Goal: Task Accomplishment & Management: Use online tool/utility

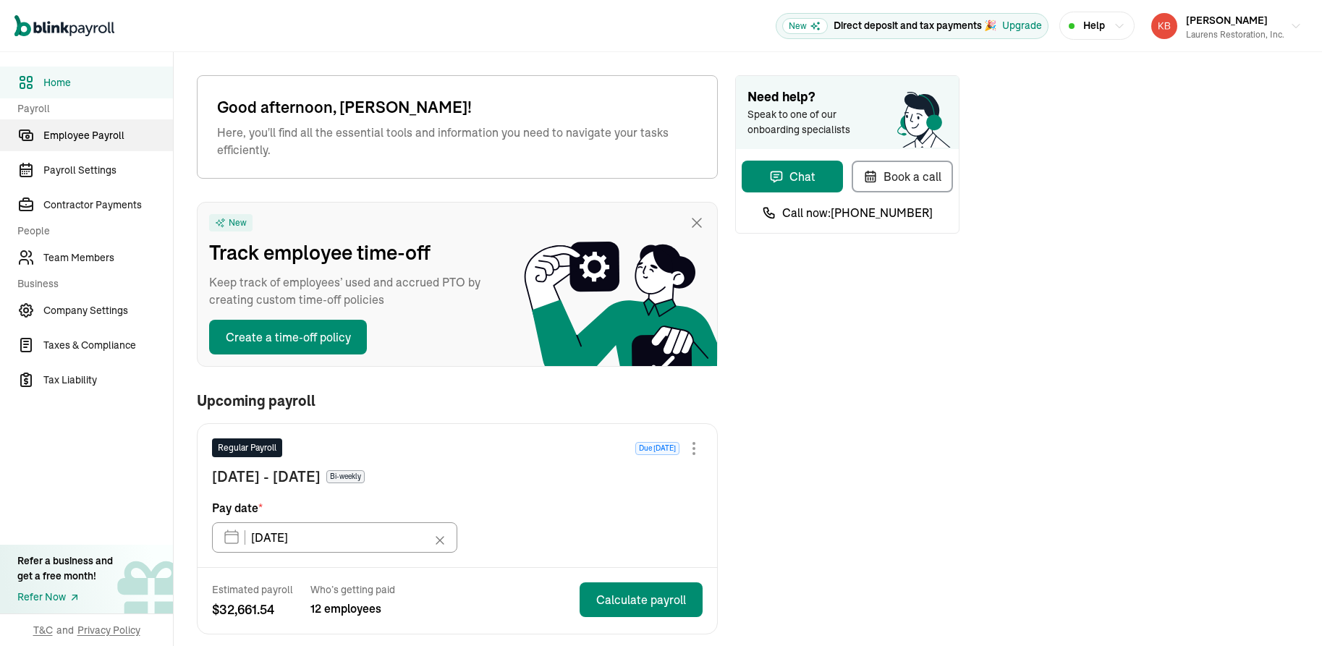
click at [103, 139] on span "Employee Payroll" at bounding box center [107, 135] width 129 height 15
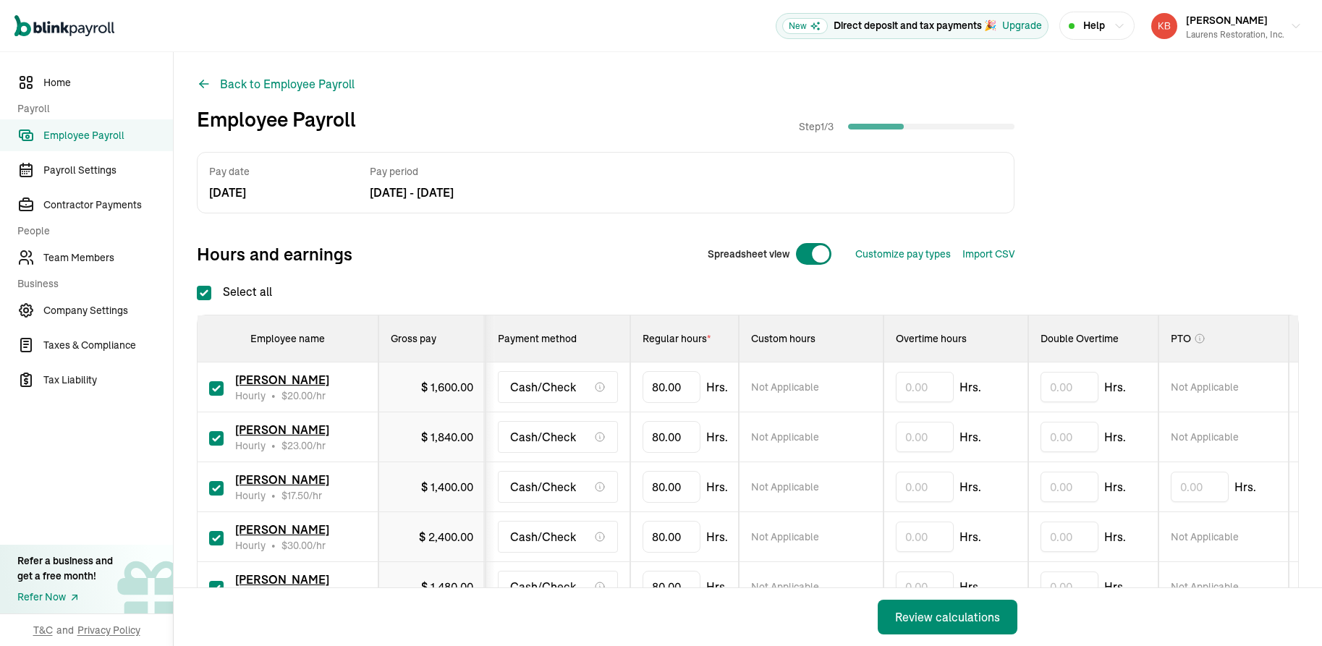
checkbox input "true"
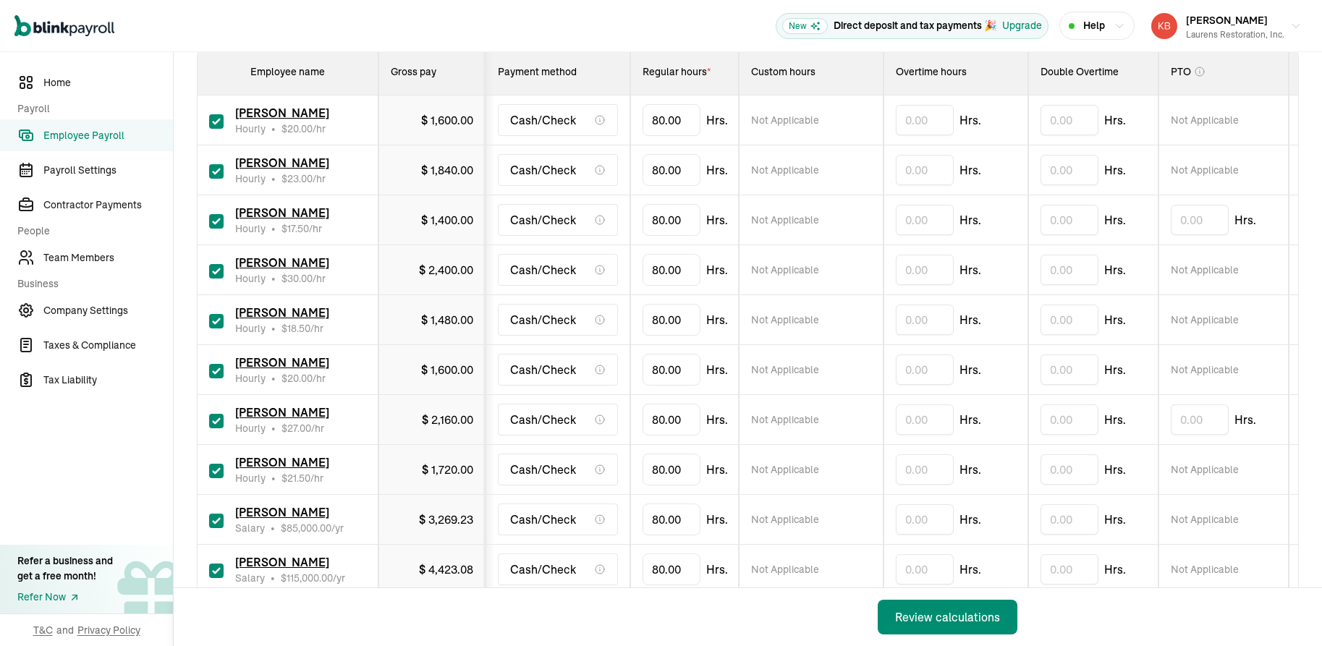
scroll to position [275, 0]
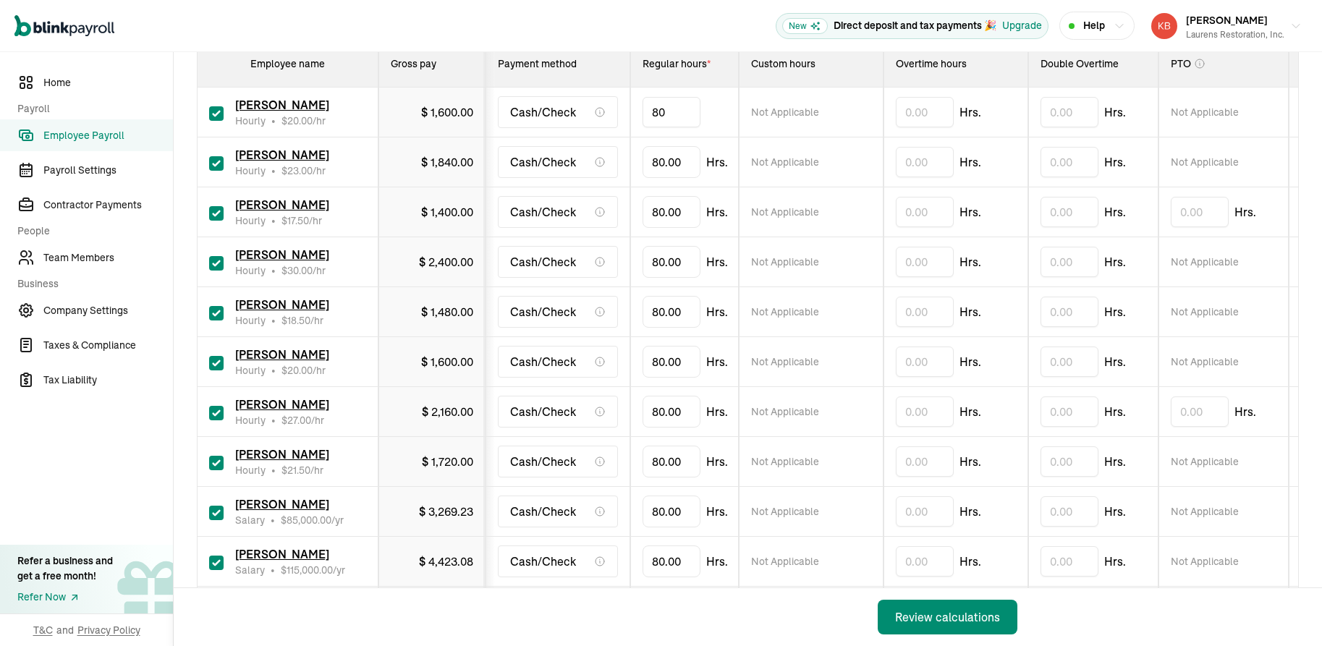
drag, startPoint x: 691, startPoint y: 114, endPoint x: 556, endPoint y: 135, distance: 137.0
click at [556, 135] on tr "[PERSON_NAME] Hourly • $ 20.00 /hr $ 1,600.00 Cash/Check 80 Not Applicable Hrs.…" at bounding box center [880, 113] width 1366 height 50
type input "79.63"
click at [693, 210] on input "80" at bounding box center [671, 212] width 58 height 30
drag, startPoint x: 693, startPoint y: 210, endPoint x: 637, endPoint y: 217, distance: 56.9
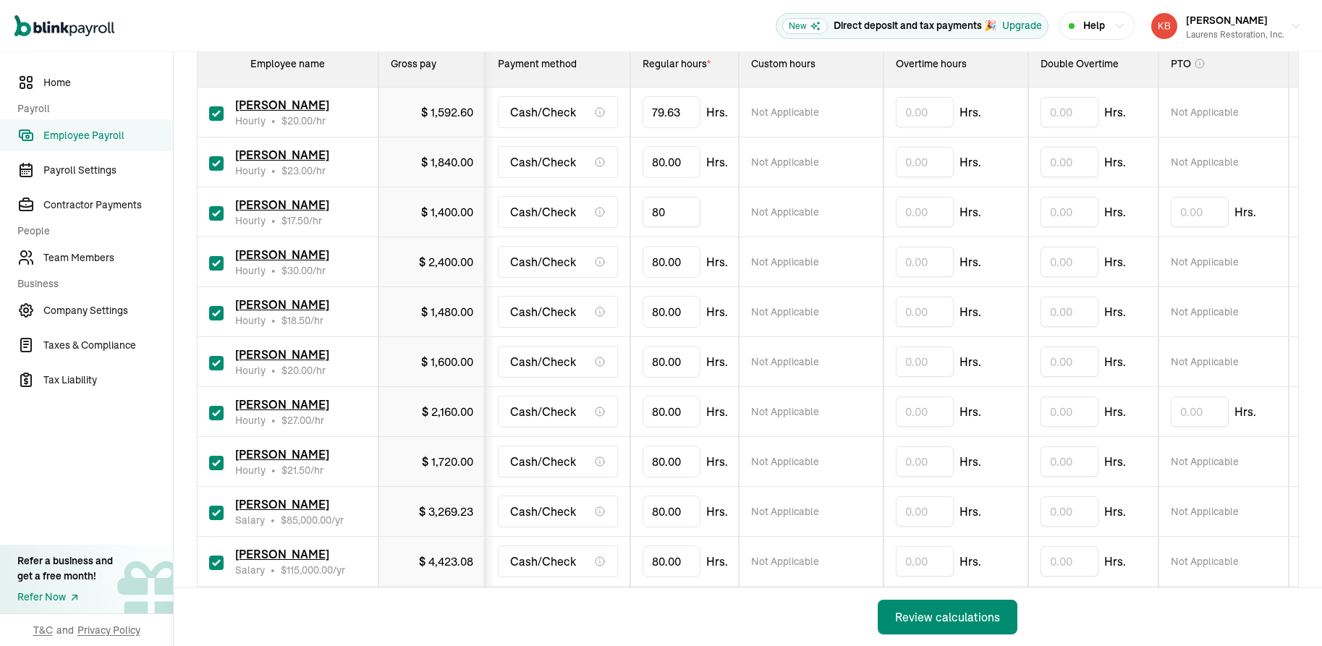
click at [637, 217] on td "80" at bounding box center [684, 212] width 109 height 50
type input "7"
type input "79.78"
type input "."
type input "1"
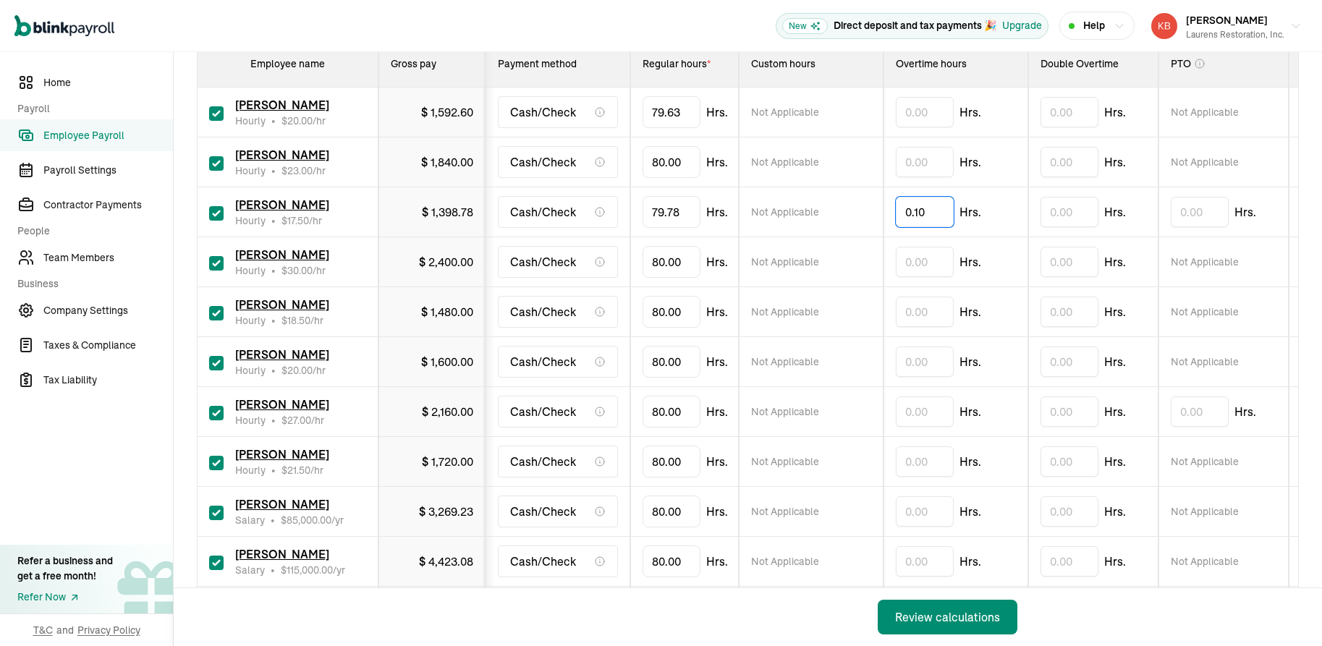
type input "0.10"
click at [914, 273] on input "text" at bounding box center [925, 262] width 58 height 30
type input "."
type input "0.50"
type input "8"
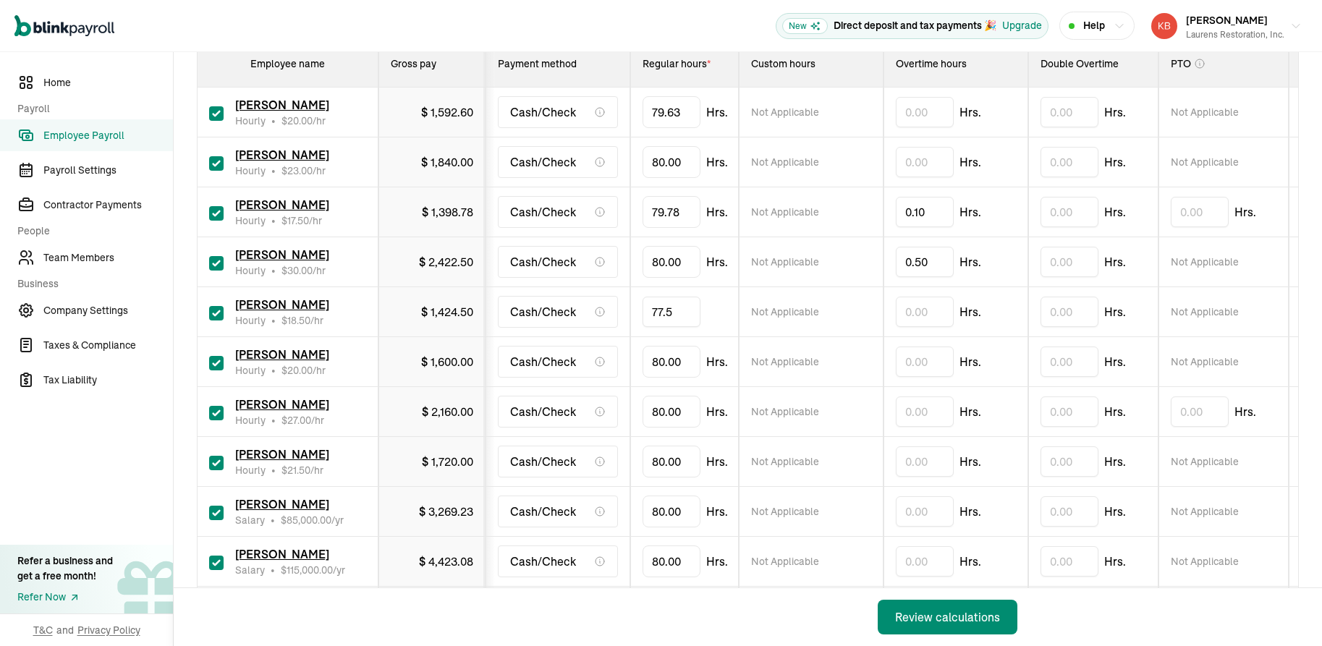
type input "77.57"
type input "8"
type input "79.58"
click at [688, 407] on input "80" at bounding box center [671, 411] width 58 height 30
type input "8"
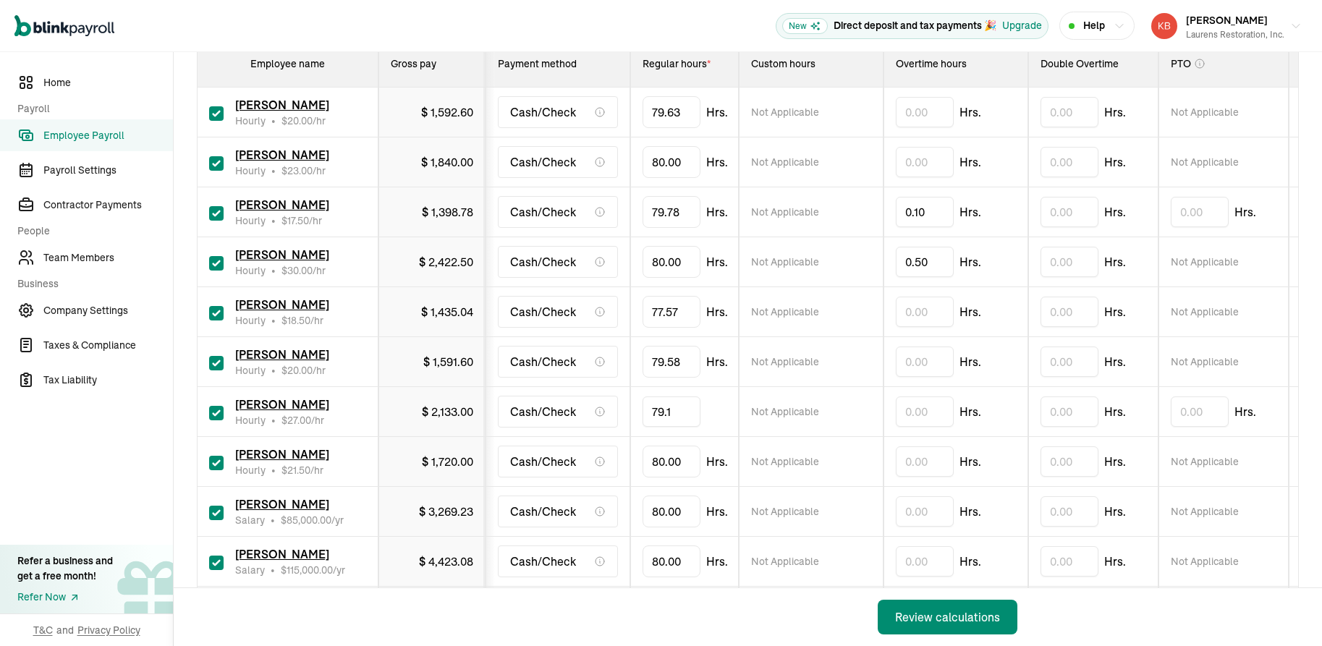
type input "79.10"
type input "8"
type input "76.65"
type input "."
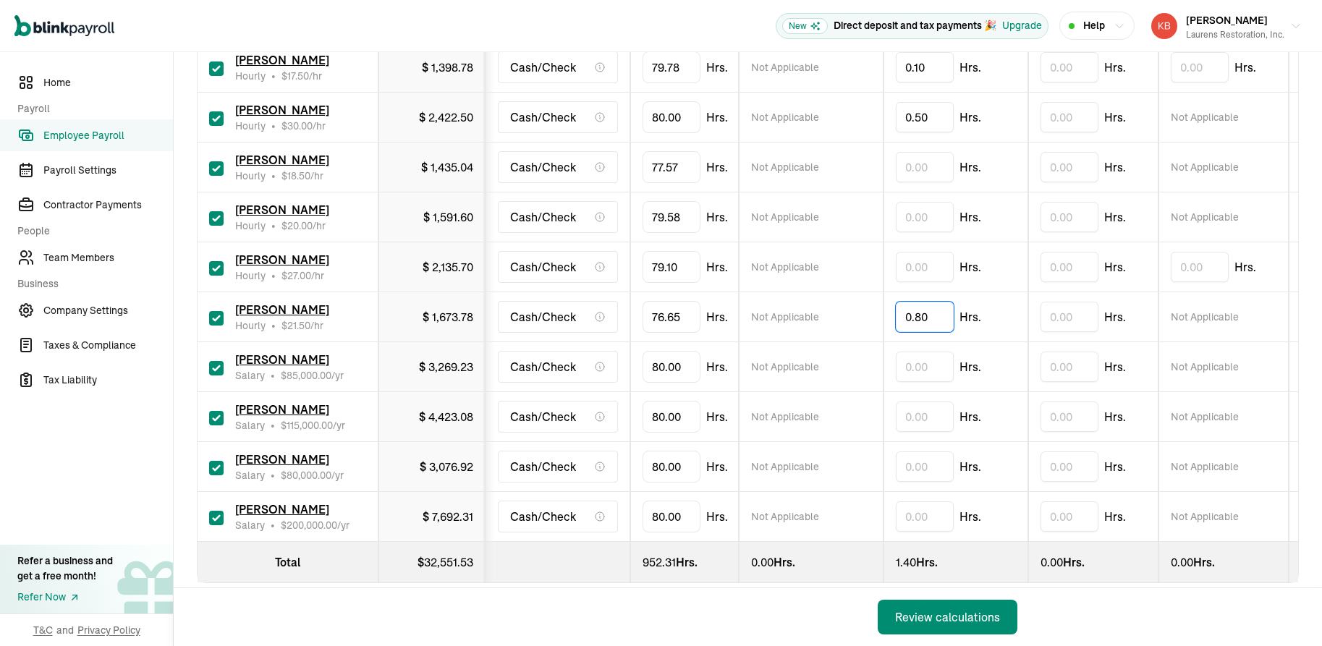
scroll to position [428, 0]
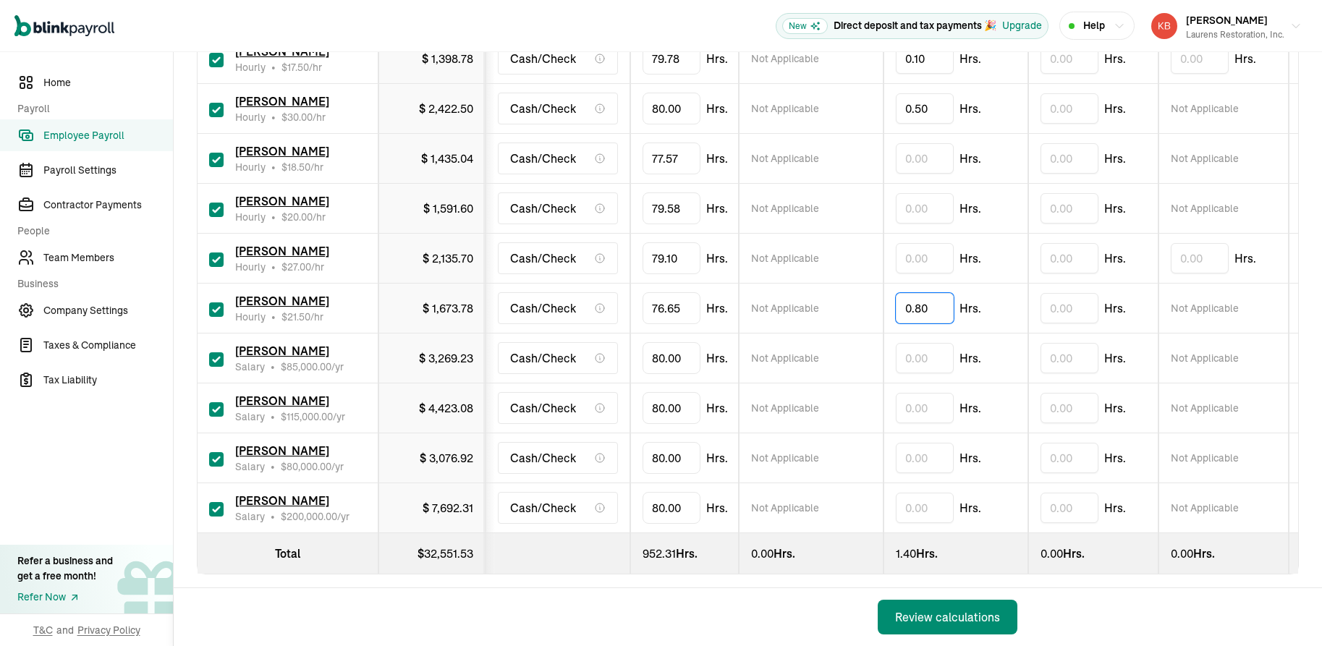
type input "0.80"
type input "8"
type input "20"
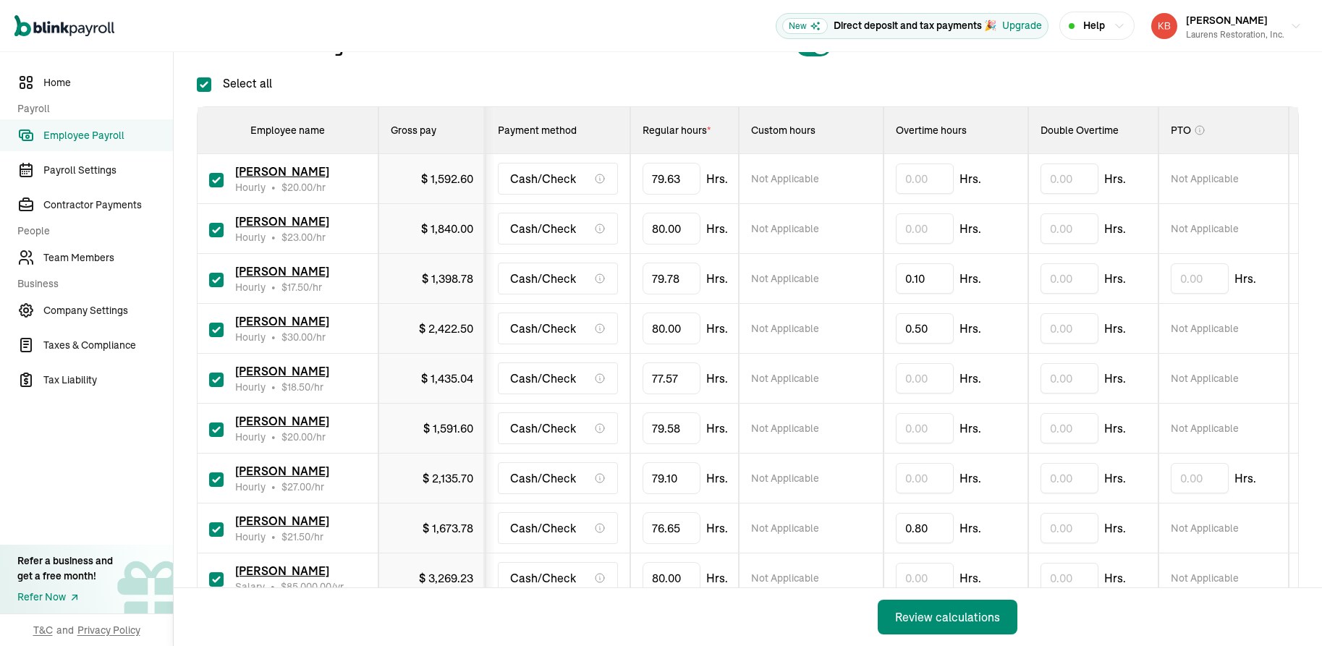
scroll to position [206, 0]
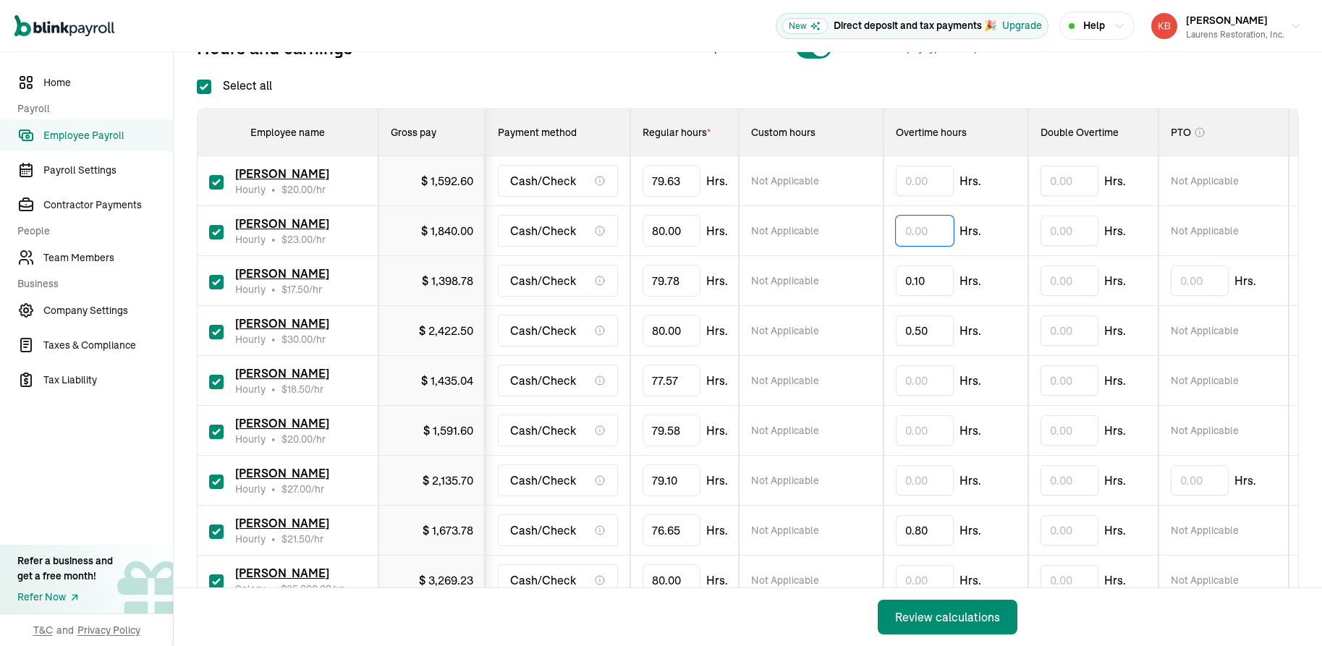
click at [925, 234] on input "text" at bounding box center [925, 231] width 58 height 30
type input "6.90"
click at [951, 610] on div "Review calculations" at bounding box center [947, 616] width 105 height 17
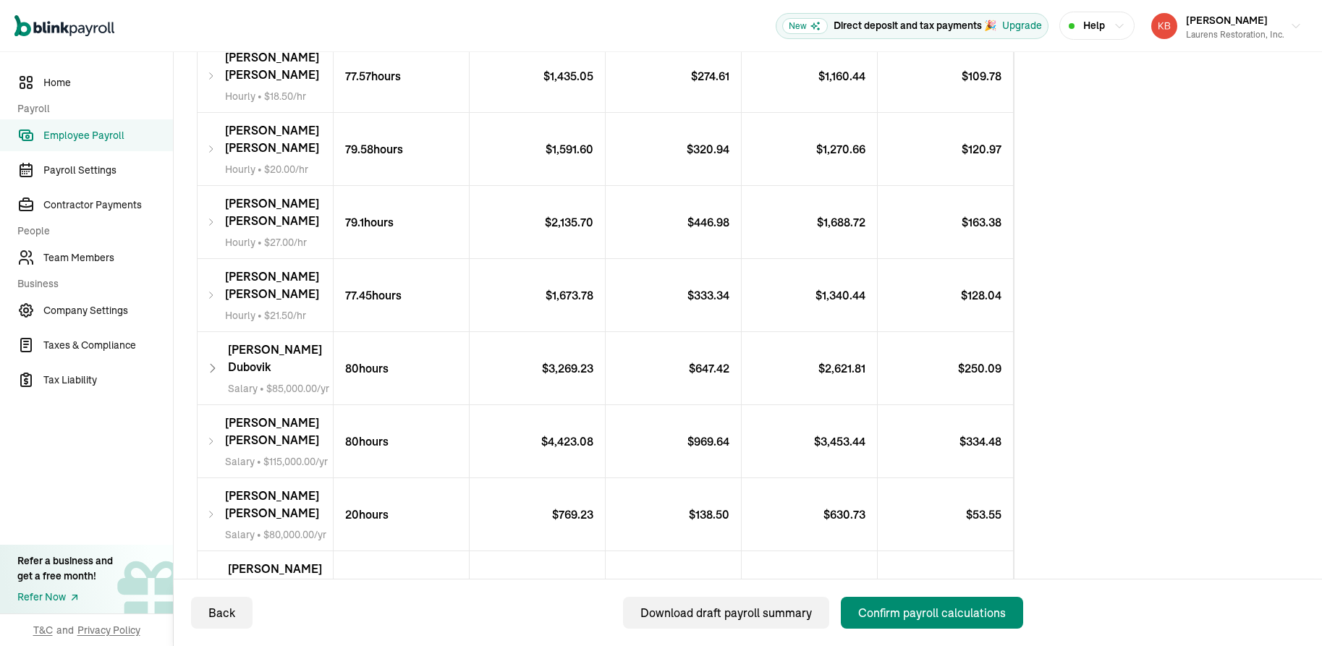
scroll to position [670, 0]
click at [923, 611] on div "Confirm payroll calculations" at bounding box center [932, 612] width 148 height 17
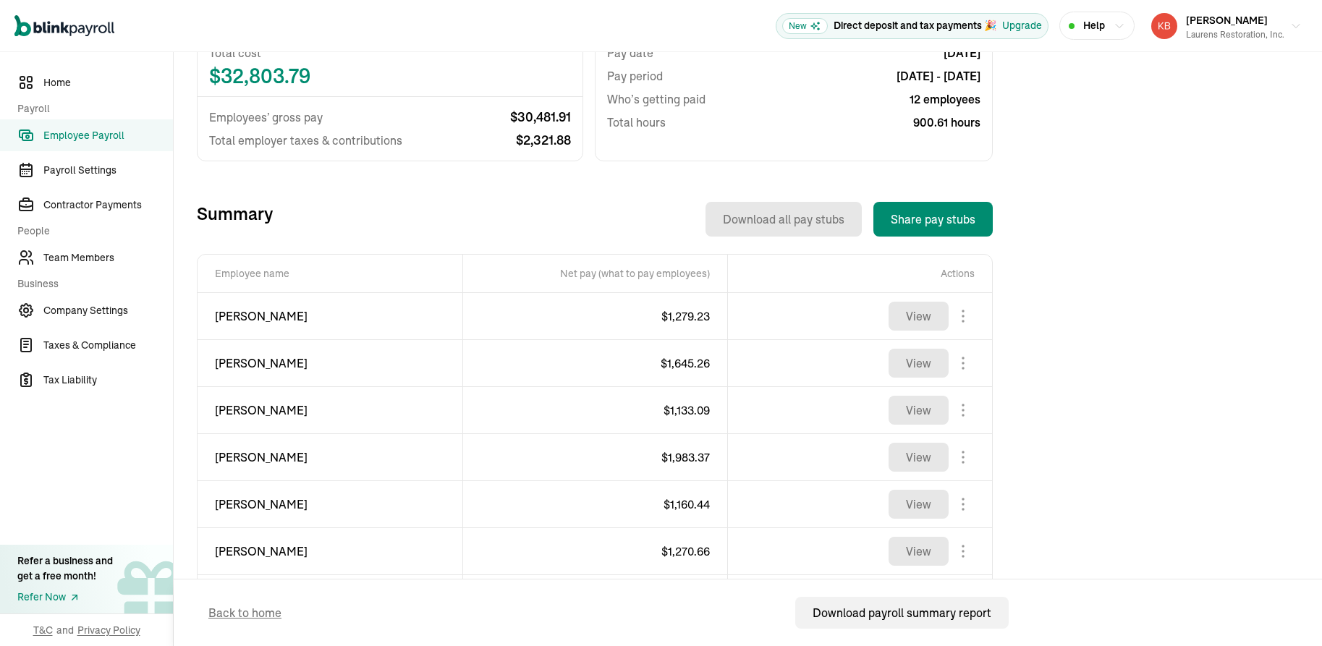
scroll to position [213, 0]
